Goal: Book appointment/travel/reservation

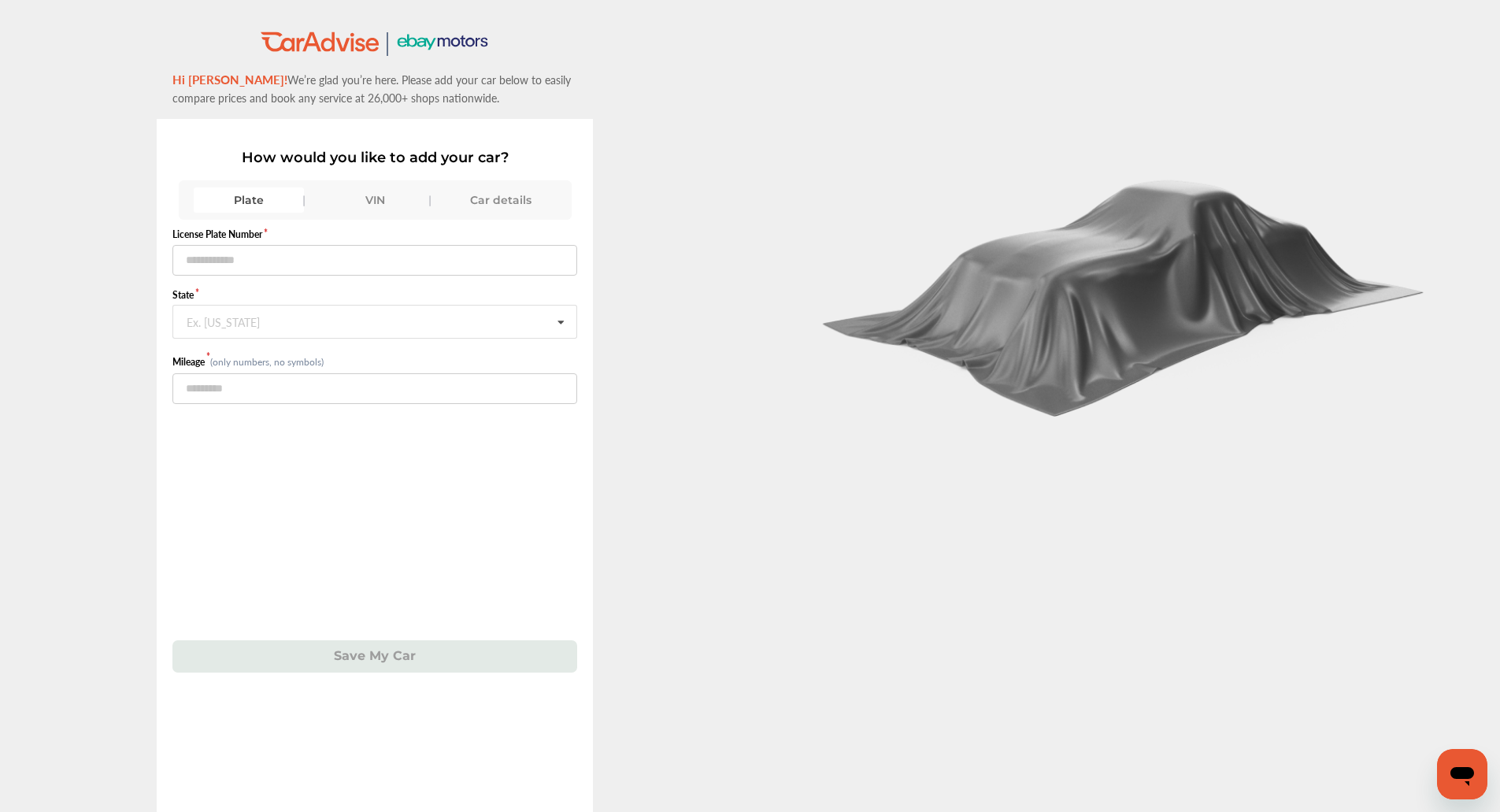
click at [362, 181] on div "Plate VIN Car details" at bounding box center [375, 200] width 393 height 39
click at [365, 188] on div "VIN" at bounding box center [375, 201] width 111 height 25
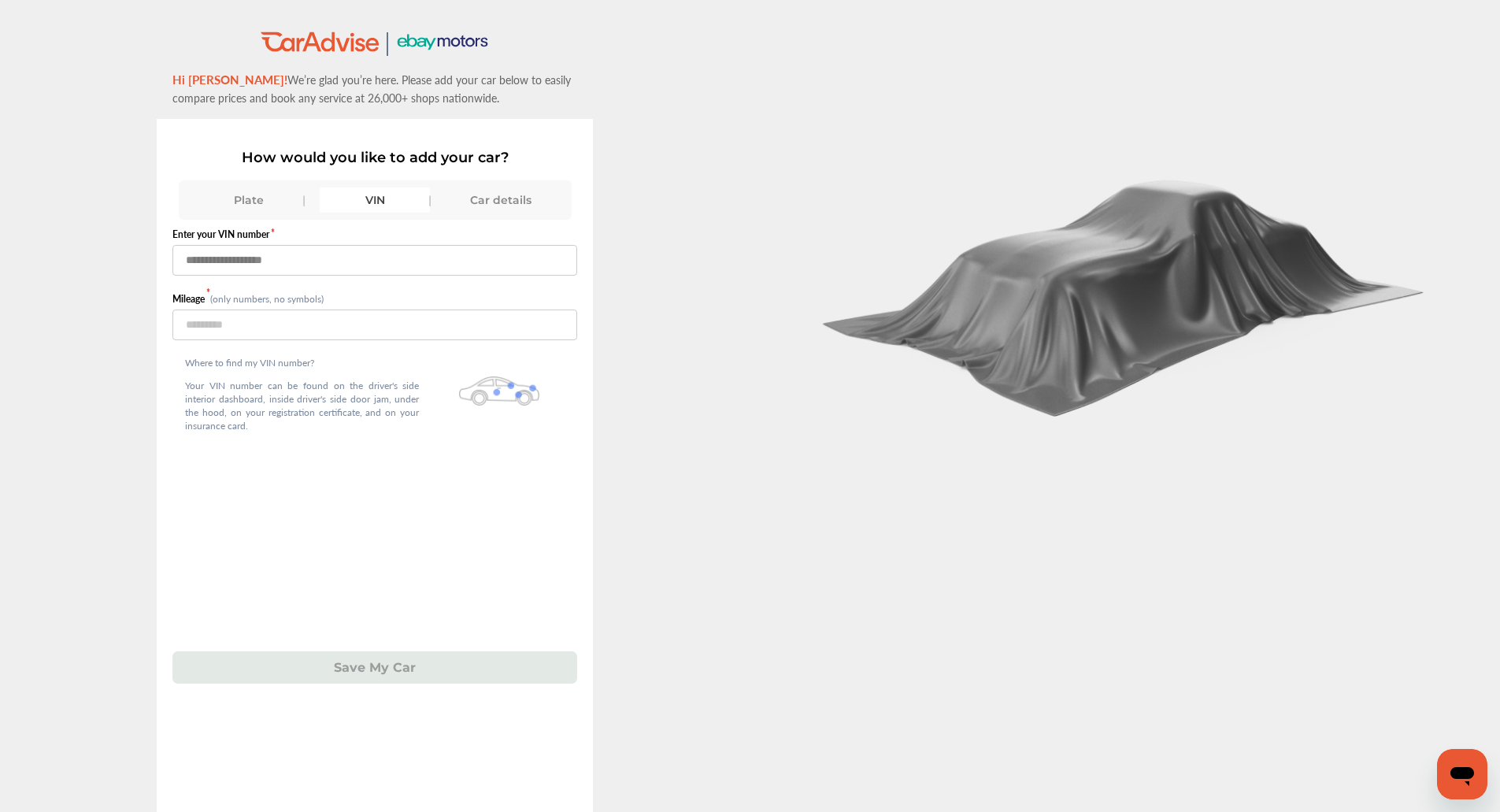
click at [341, 258] on input "text" at bounding box center [375, 260] width 405 height 31
type input "*"
click at [347, 264] on input "**********" at bounding box center [375, 260] width 405 height 31
click at [276, 334] on input "number" at bounding box center [375, 325] width 405 height 31
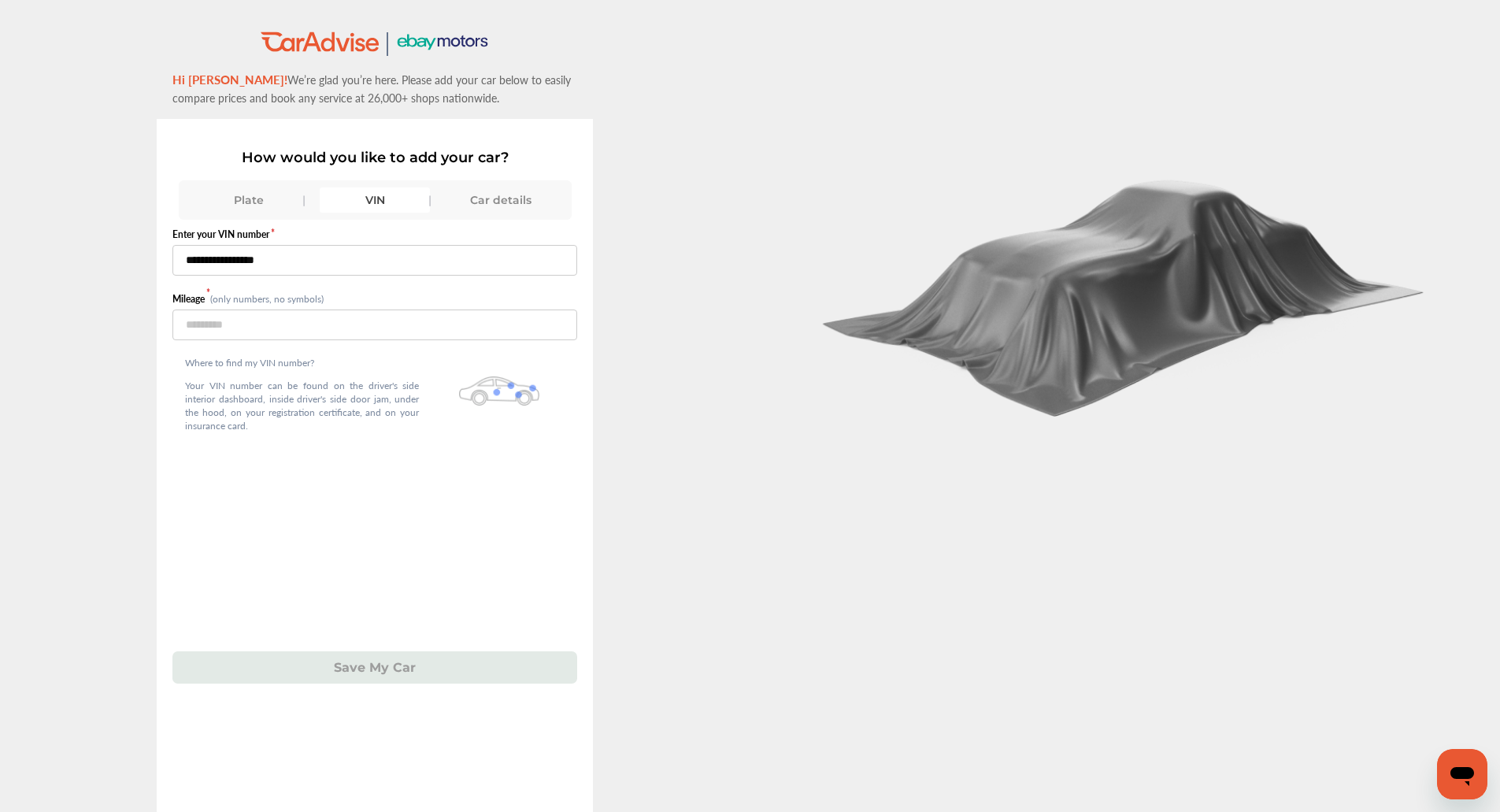
click at [279, 262] on input "**********" at bounding box center [375, 260] width 405 height 31
paste input "text"
type input "**********"
click at [247, 319] on input "number" at bounding box center [375, 325] width 405 height 31
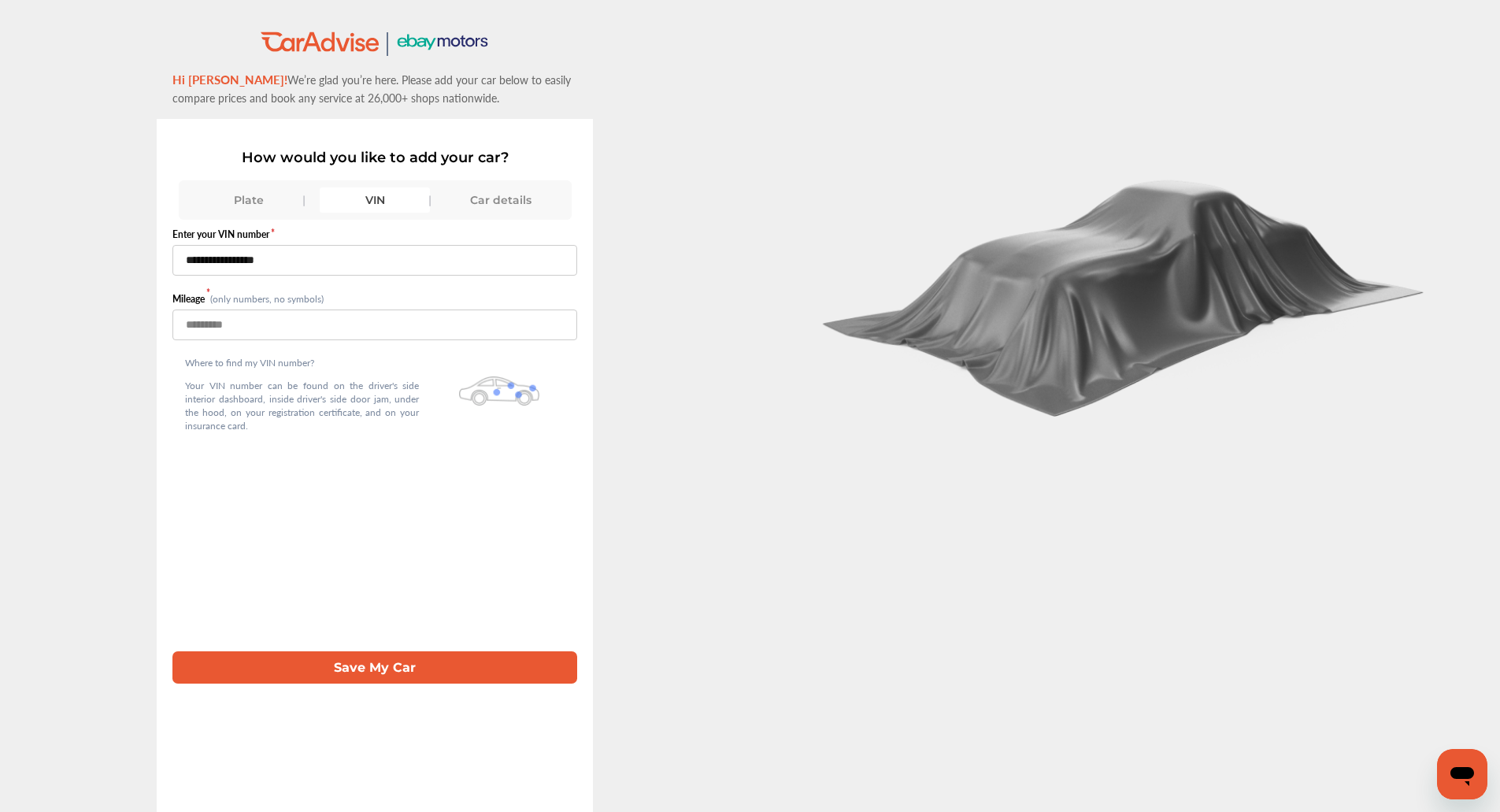
type input "******"
click at [299, 659] on button "Save My Car" at bounding box center [375, 668] width 405 height 33
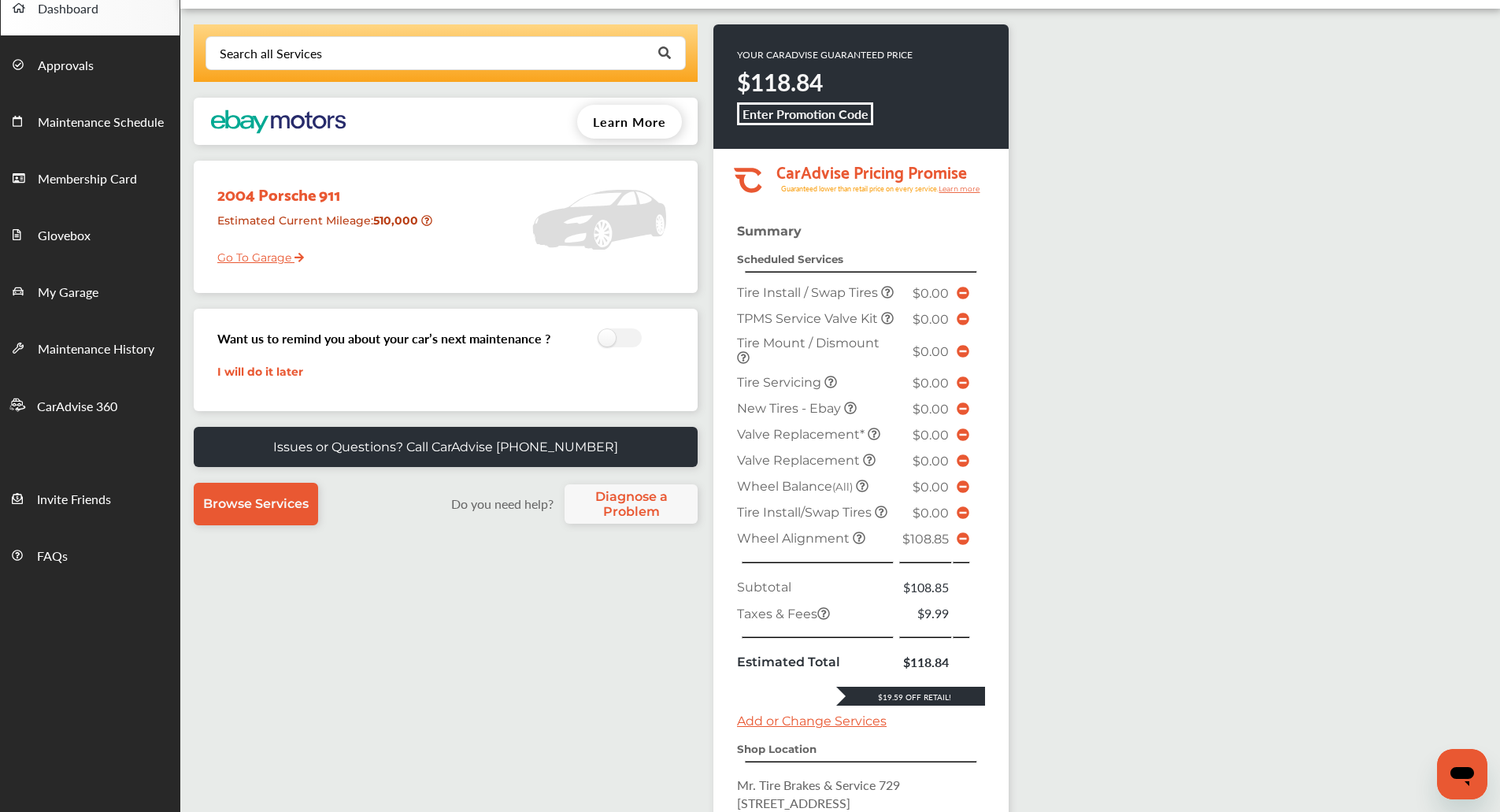
scroll to position [227, 0]
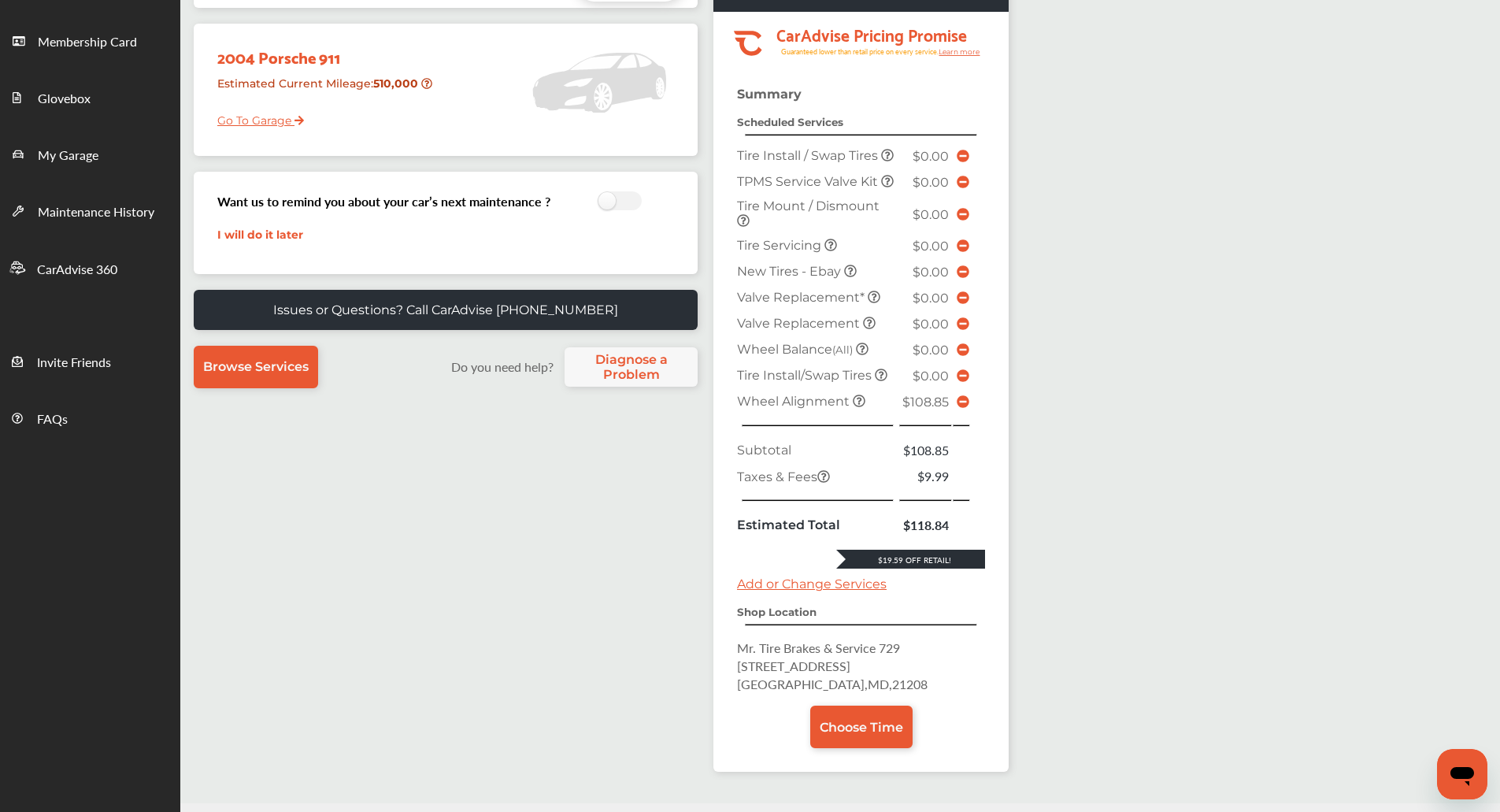
click at [964, 408] on icon at bounding box center [964, 402] width 13 height 13
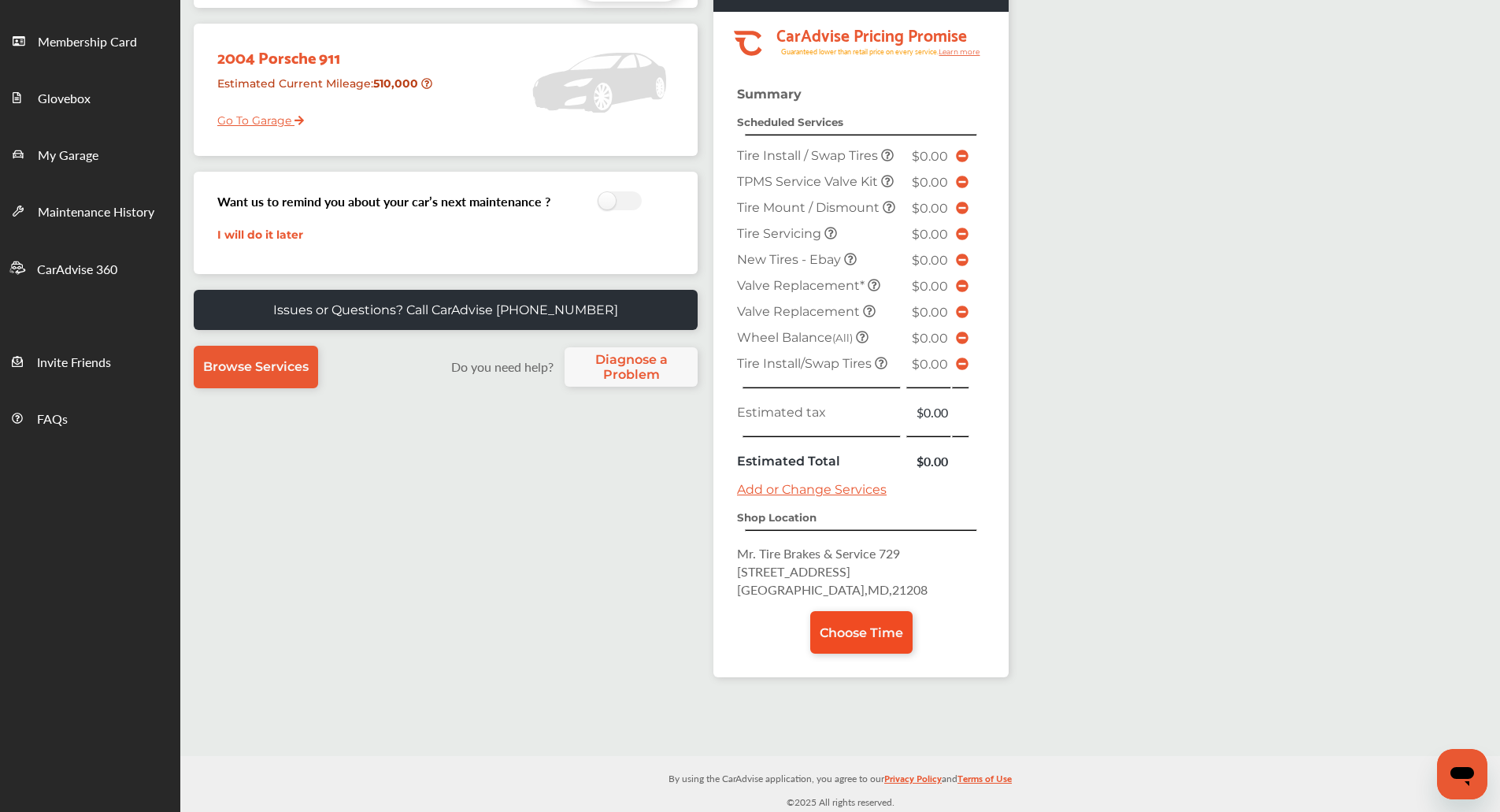
click at [858, 628] on span "Choose Time" at bounding box center [861, 632] width 83 height 15
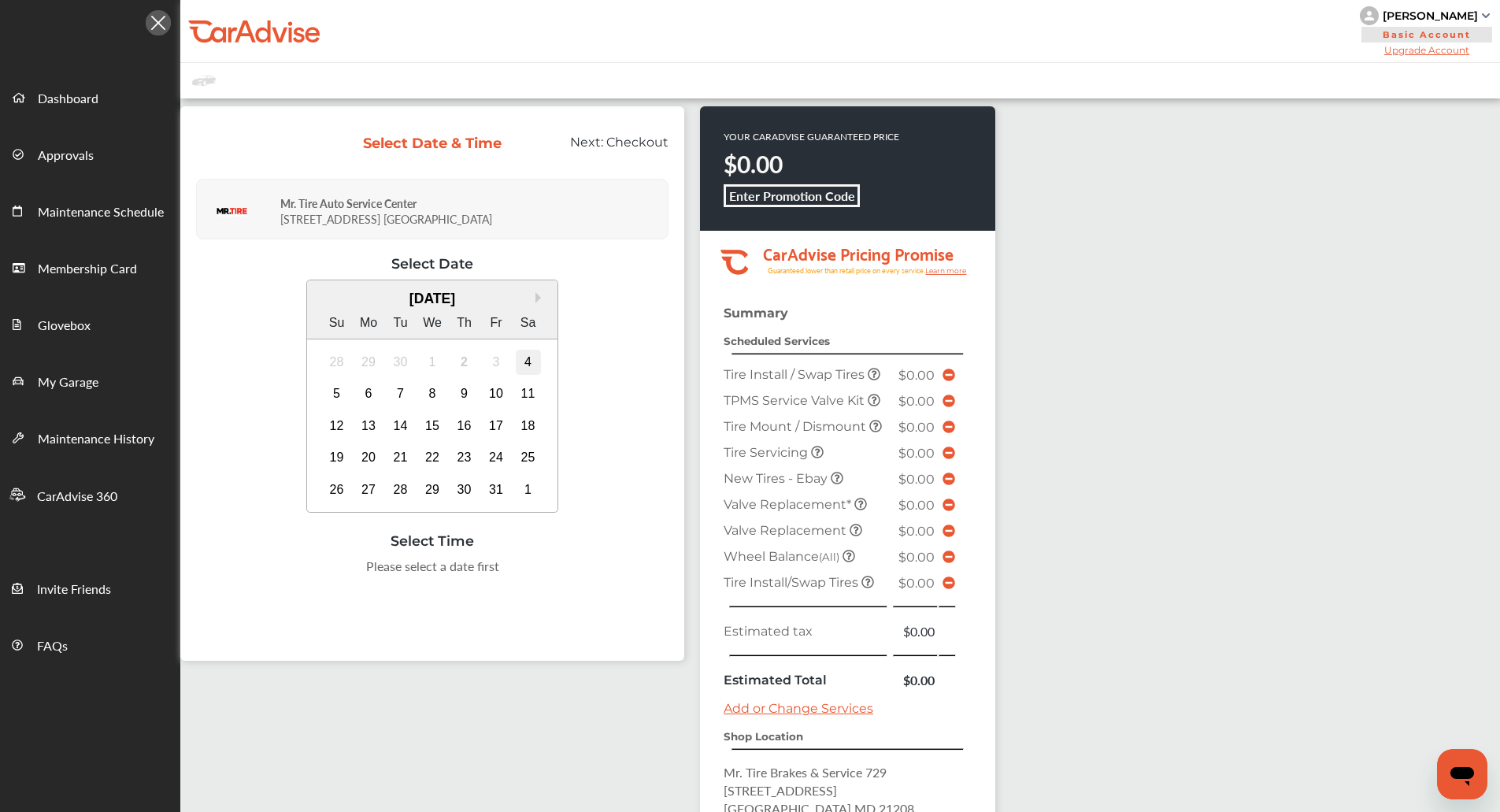
click at [515, 352] on div "4" at bounding box center [528, 362] width 25 height 25
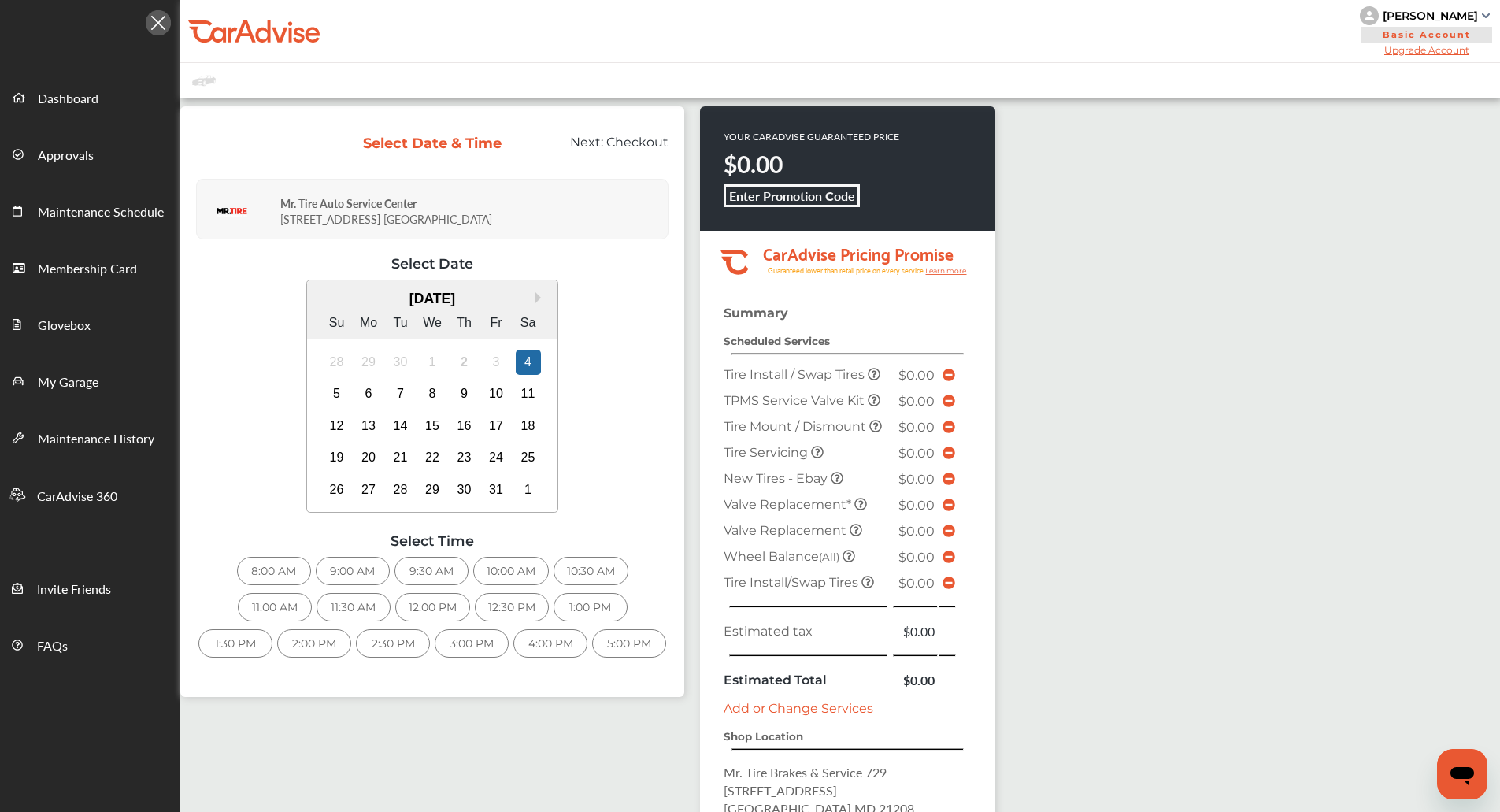
click at [248, 570] on div "8:00 AM" at bounding box center [274, 571] width 74 height 28
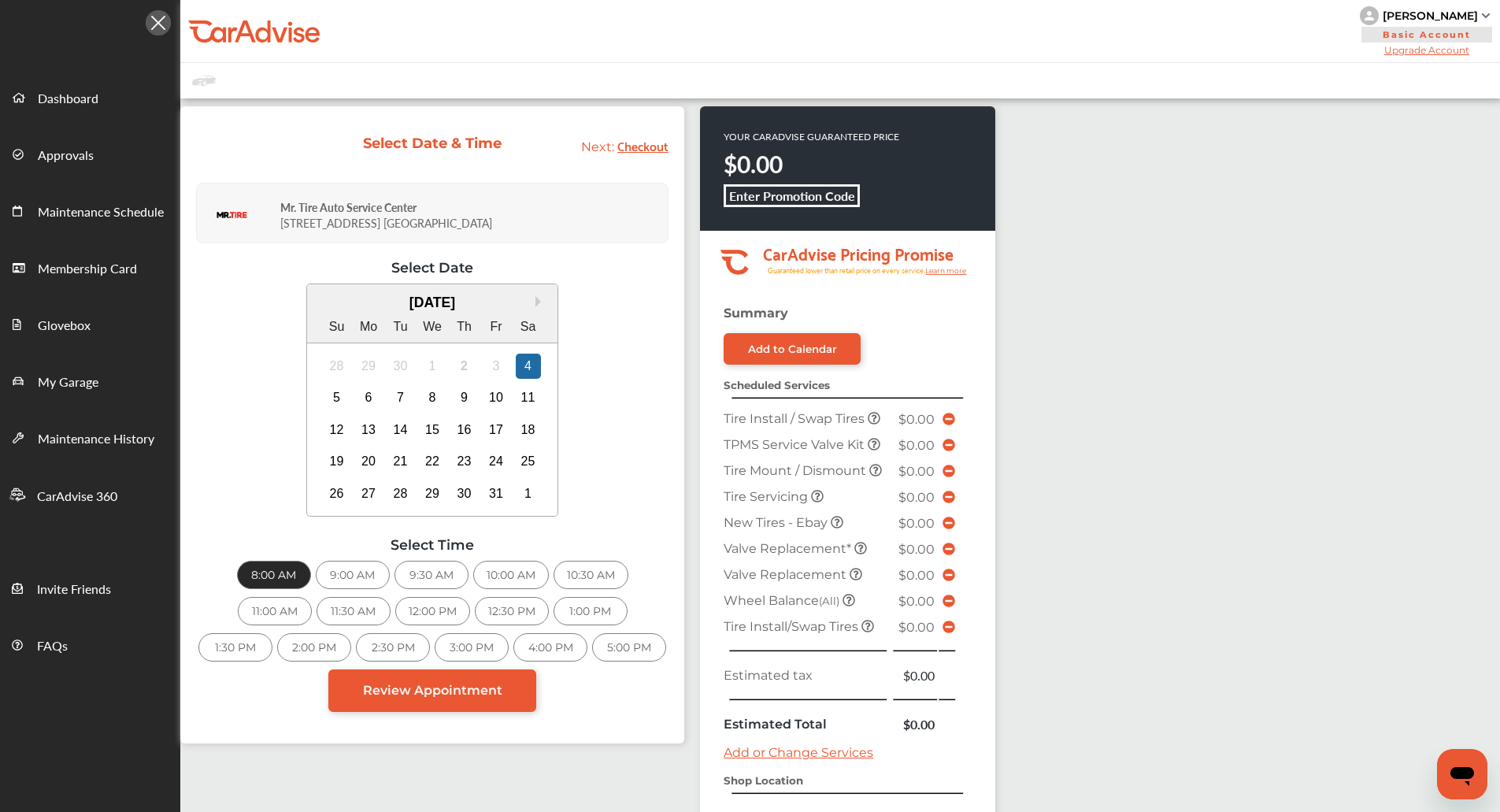
click at [268, 617] on div "11:00 AM" at bounding box center [275, 611] width 74 height 28
click at [492, 689] on span "Review Appointment" at bounding box center [433, 690] width 140 height 15
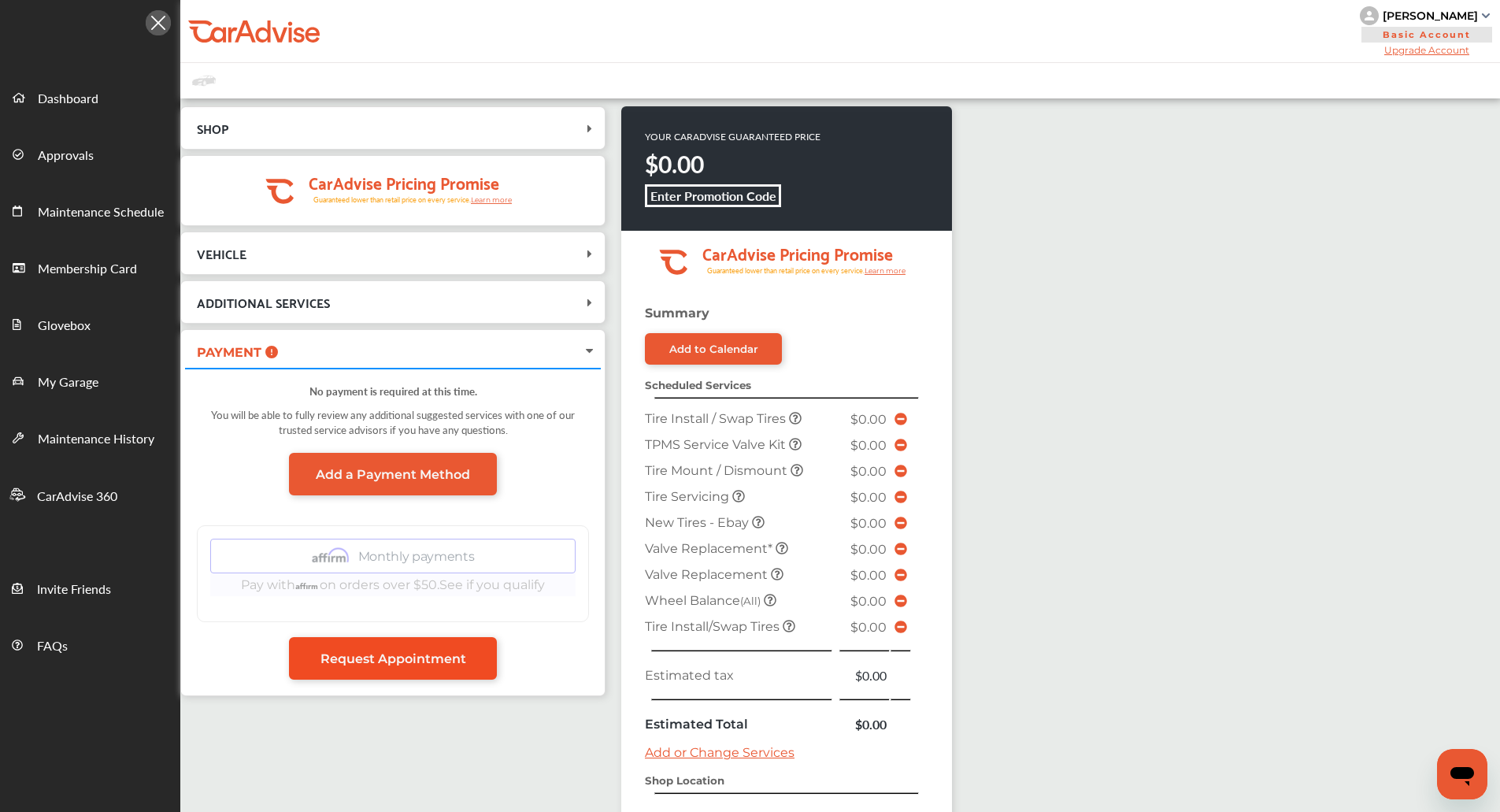
click at [465, 662] on span "Request Appointment" at bounding box center [393, 659] width 146 height 15
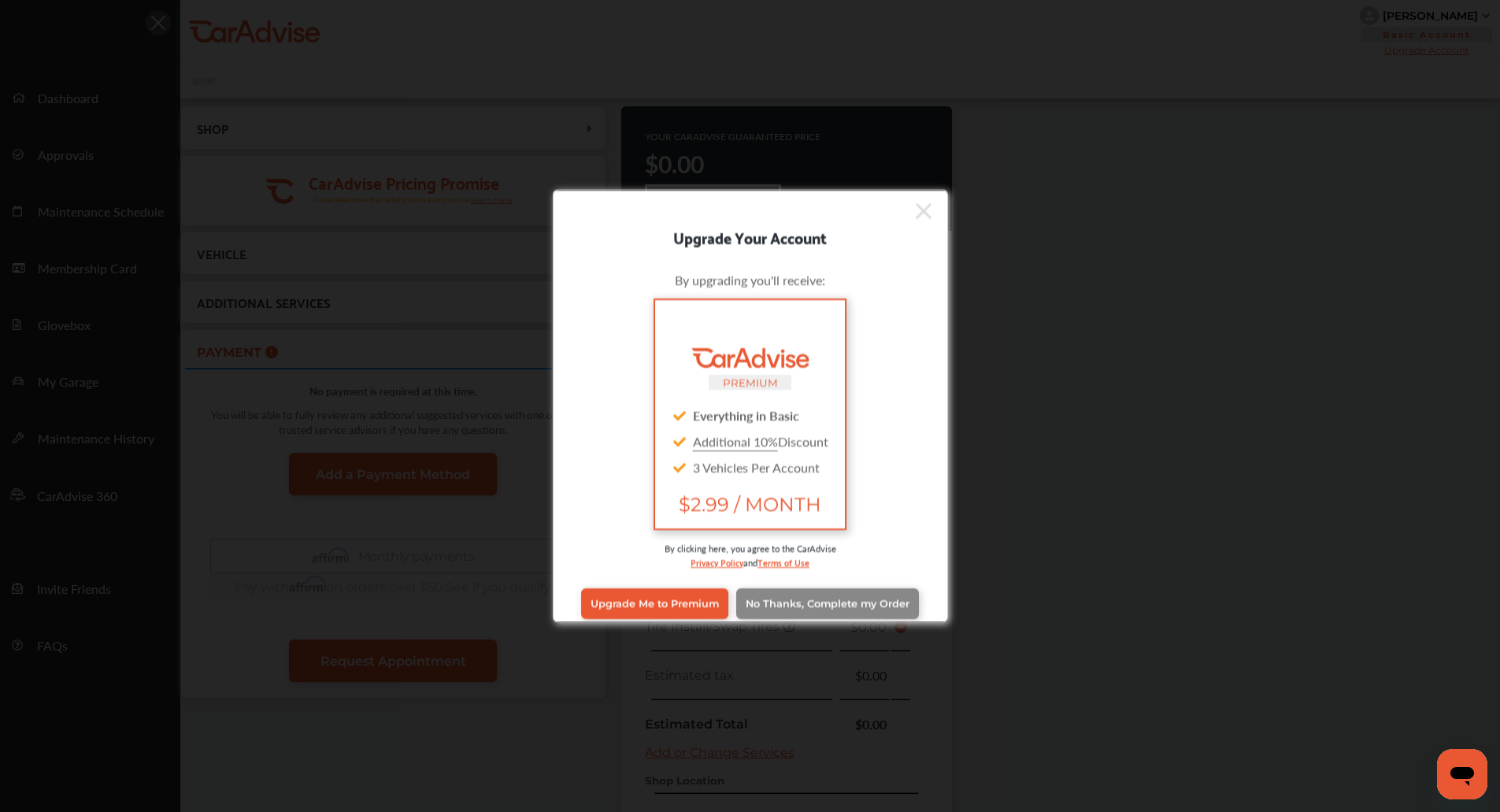
click at [799, 593] on link "No Thanks, Complete my Order" at bounding box center [827, 602] width 182 height 30
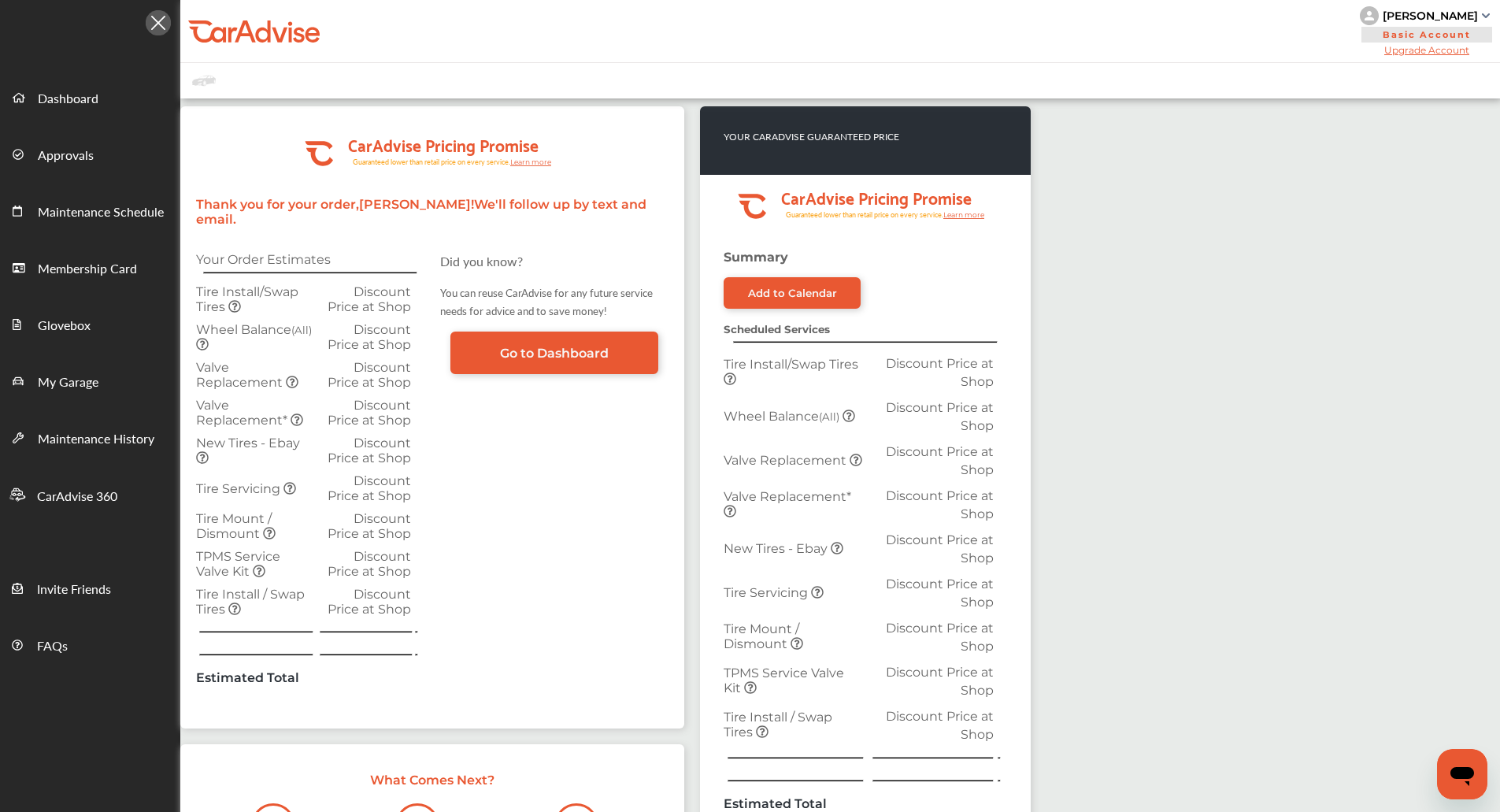
scroll to position [366, 0]
